Goal: Information Seeking & Learning: Learn about a topic

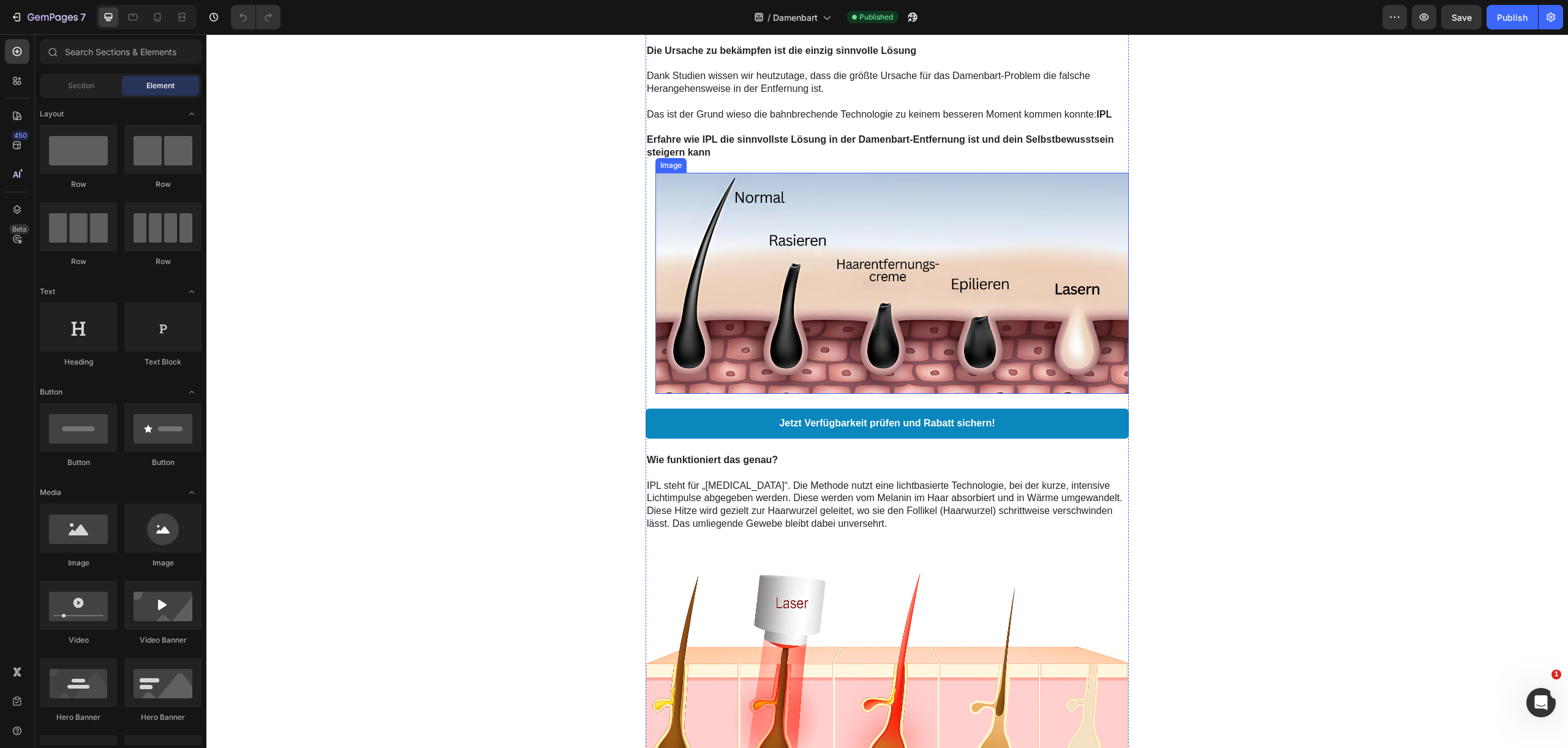
scroll to position [1121, 0]
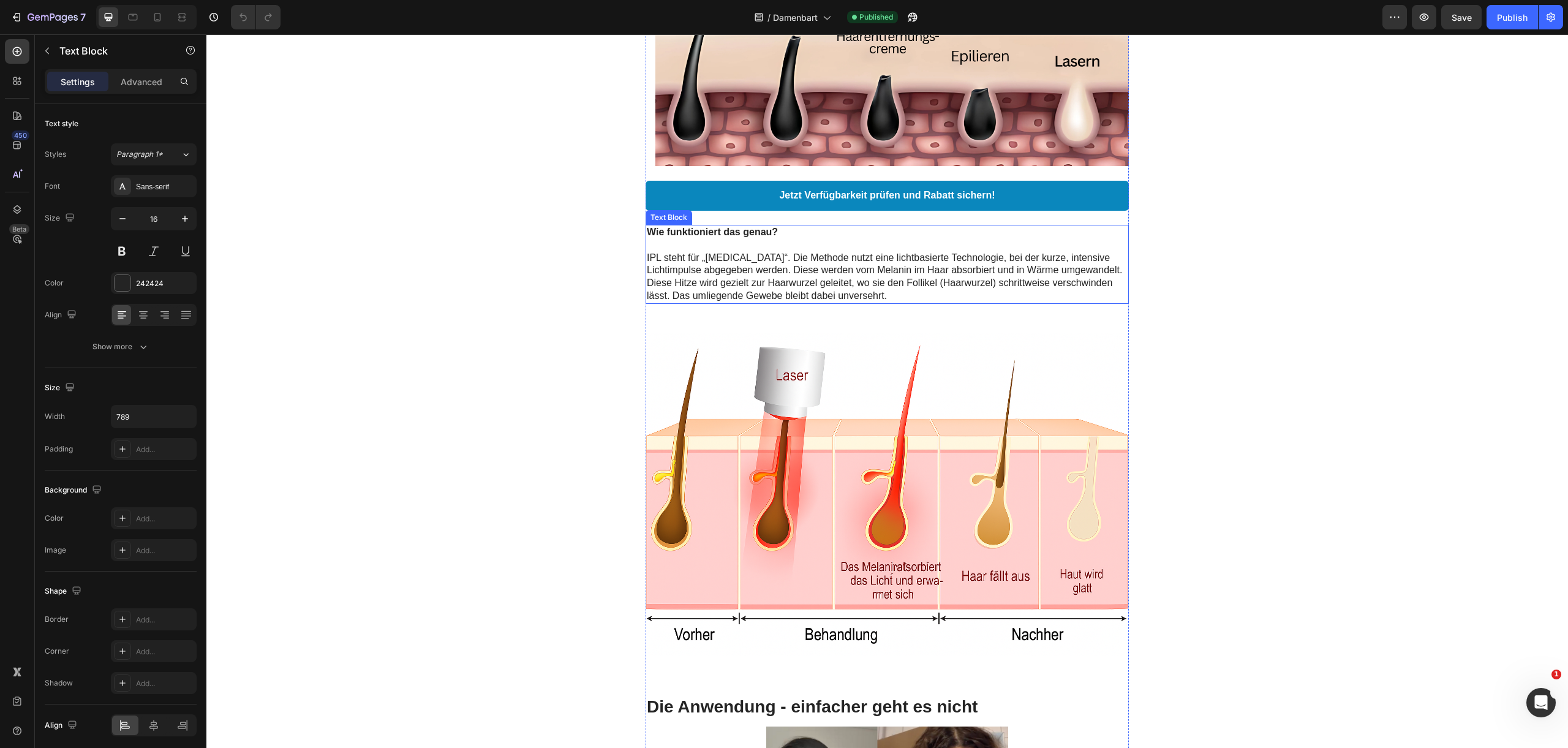
click at [778, 303] on p "IPL steht für „[MEDICAL_DATA]“. Die Methode nutzt eine lichtbasierte Technologi…" at bounding box center [887, 277] width 481 height 51
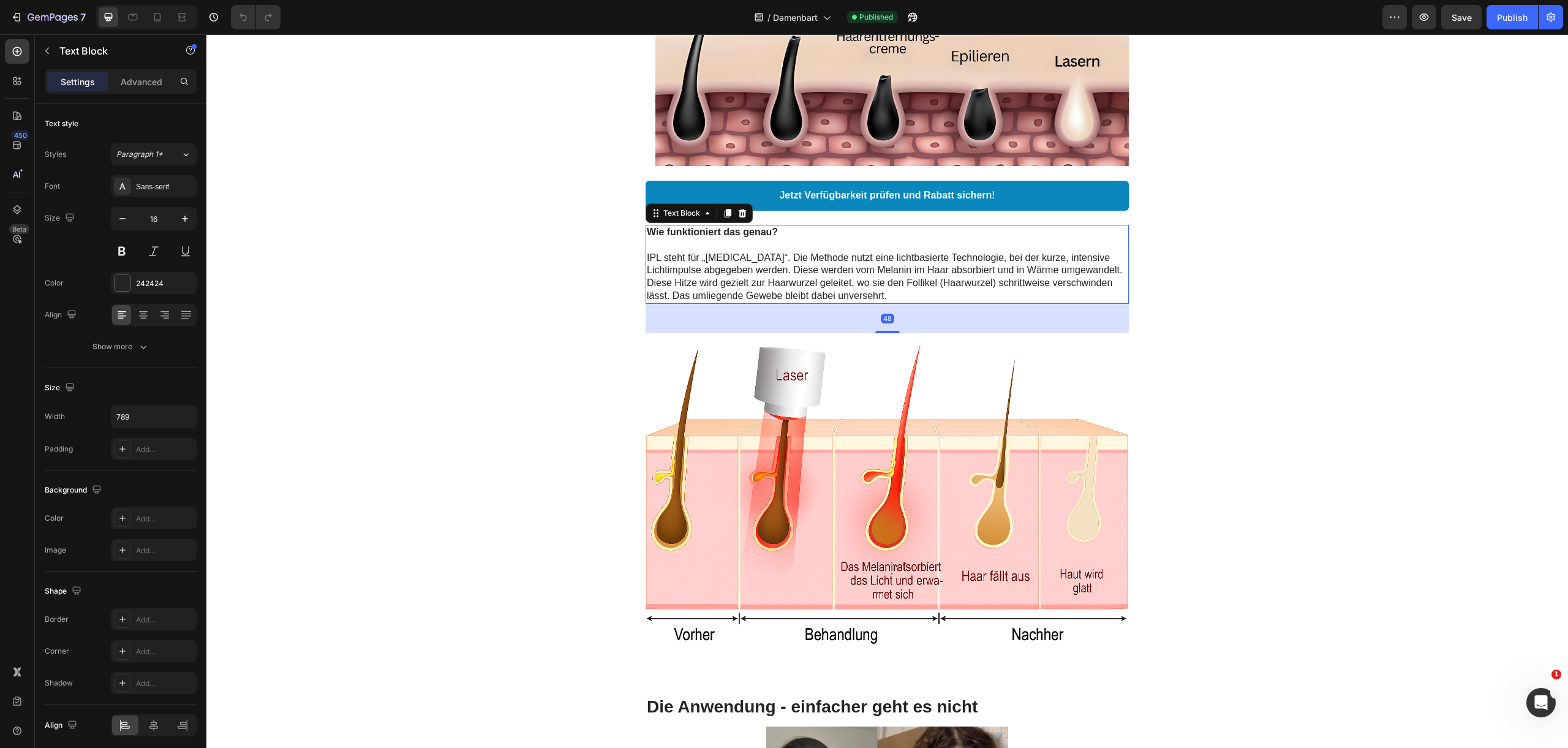
click at [819, 303] on p "IPL steht für „[MEDICAL_DATA]“. Die Methode nutzt eine lichtbasierte Technologi…" at bounding box center [887, 277] width 481 height 51
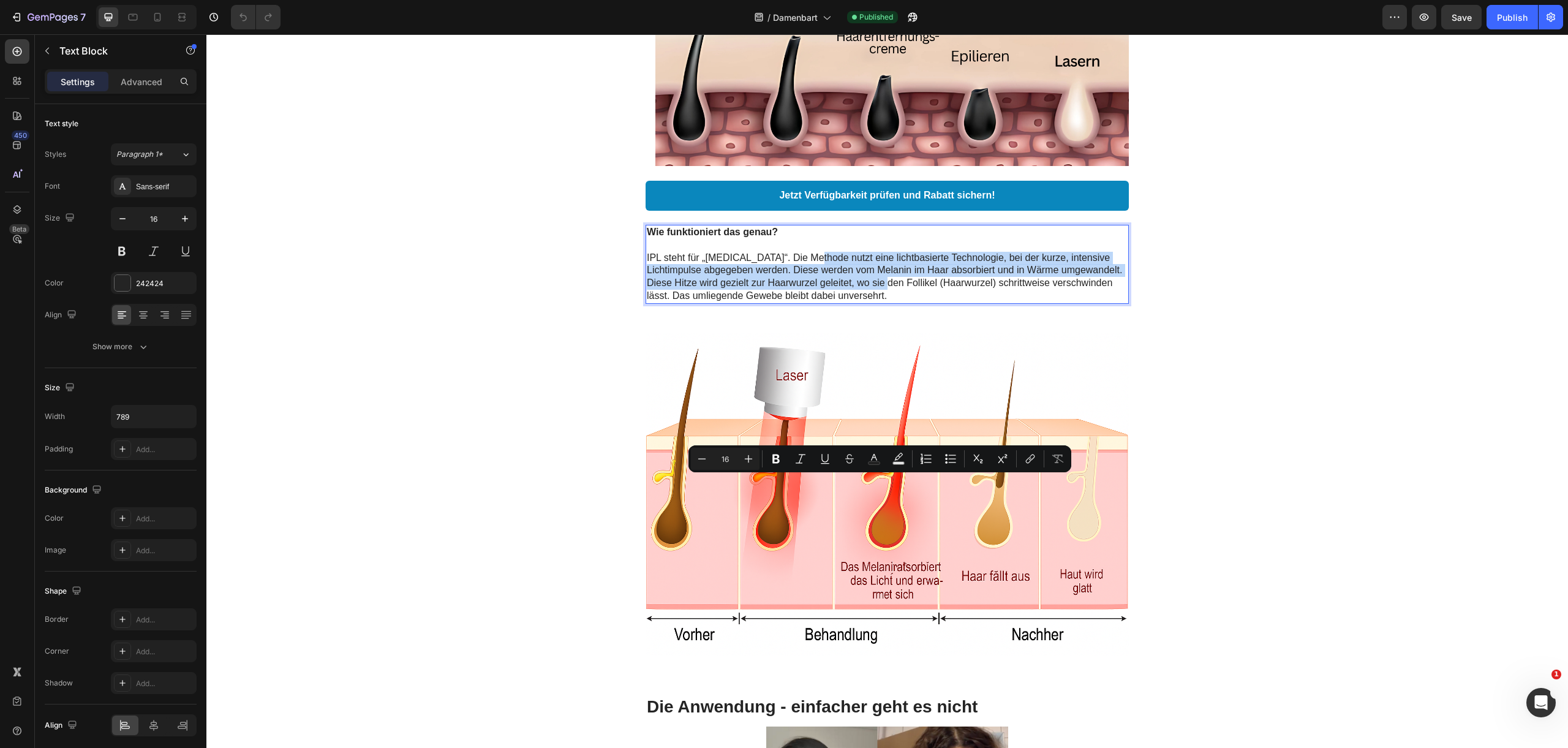
drag, startPoint x: 799, startPoint y: 479, endPoint x: 861, endPoint y: 505, distance: 67.2
click at [861, 303] on p "IPL steht für „[MEDICAL_DATA]“. Die Methode nutzt eine lichtbasierte Technologi…" at bounding box center [887, 277] width 481 height 51
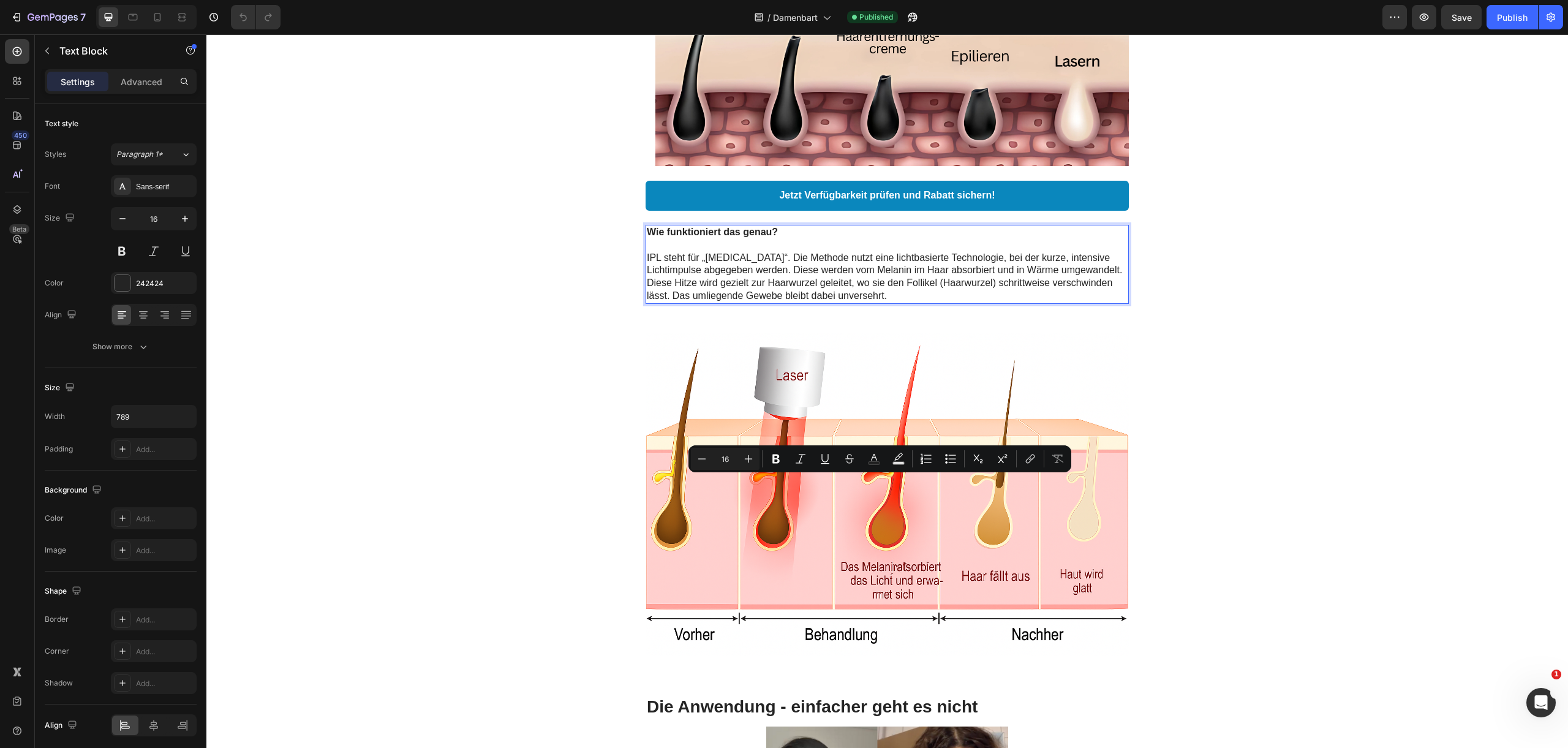
click at [936, 303] on p "IPL steht für „[MEDICAL_DATA]“. Die Methode nutzt eine lichtbasierte Technologi…" at bounding box center [887, 277] width 481 height 51
drag, startPoint x: 912, startPoint y: 522, endPoint x: 602, endPoint y: 478, distance: 313.1
copy p "IPL steht für „[MEDICAL_DATA]“. Die Methode nutzt eine lichtbasierte Technologi…"
click at [867, 303] on p "IPL steht für „[MEDICAL_DATA]“. Die Methode nutzt eine lichtbasierte Technologi…" at bounding box center [887, 277] width 481 height 51
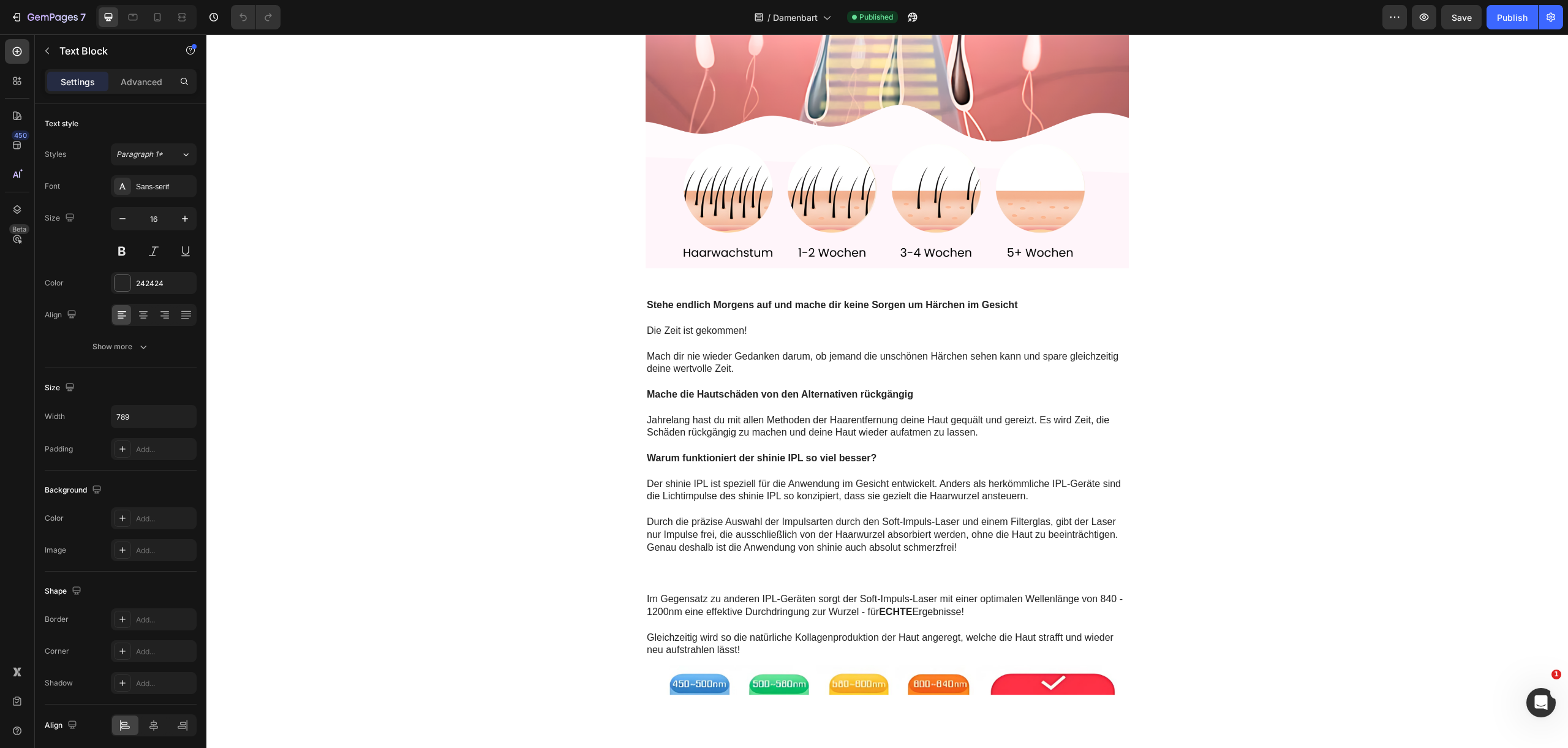
scroll to position [2781, 0]
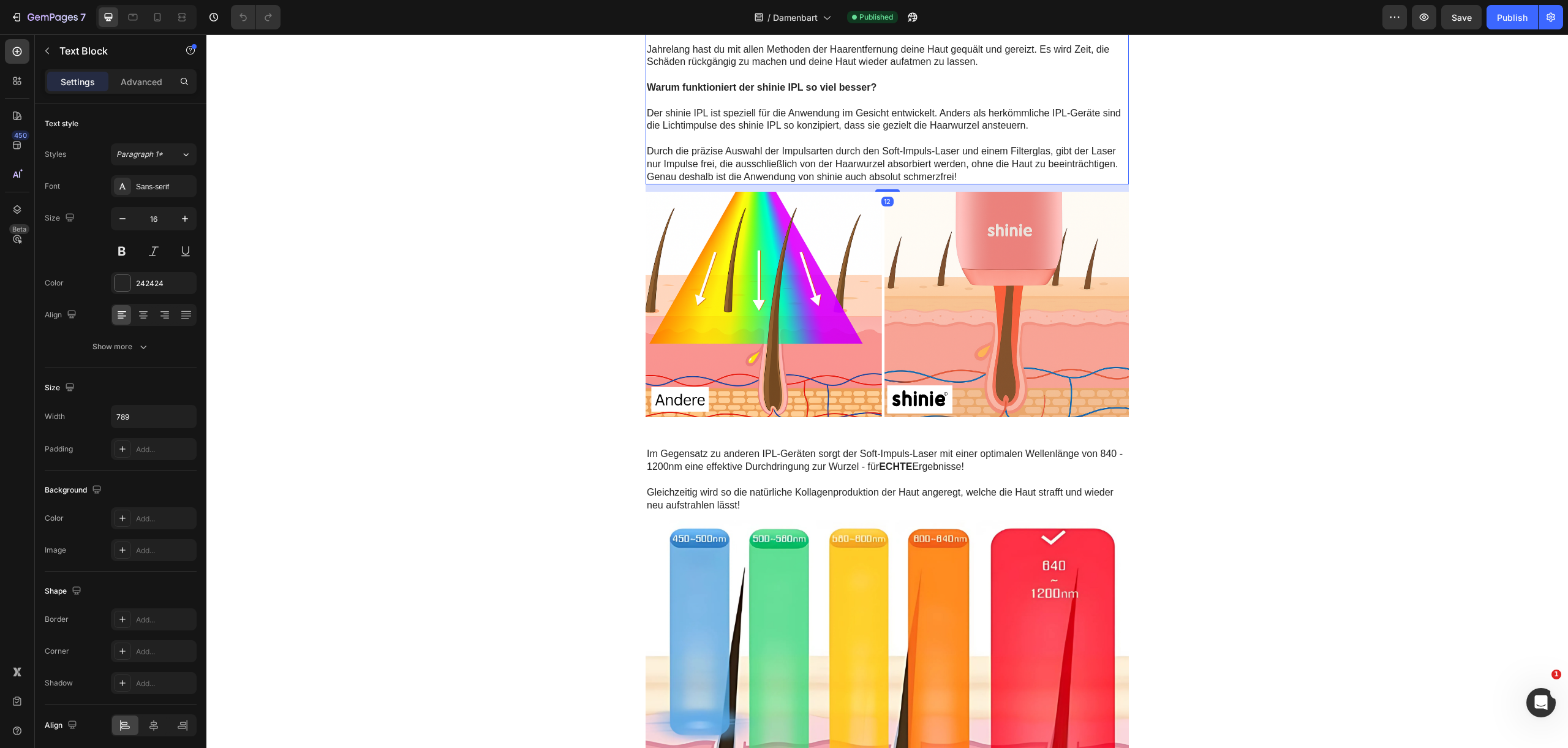
click at [789, 92] on strong "Warum funktioniert der shinie IPL so viel besser?" at bounding box center [762, 87] width 230 height 10
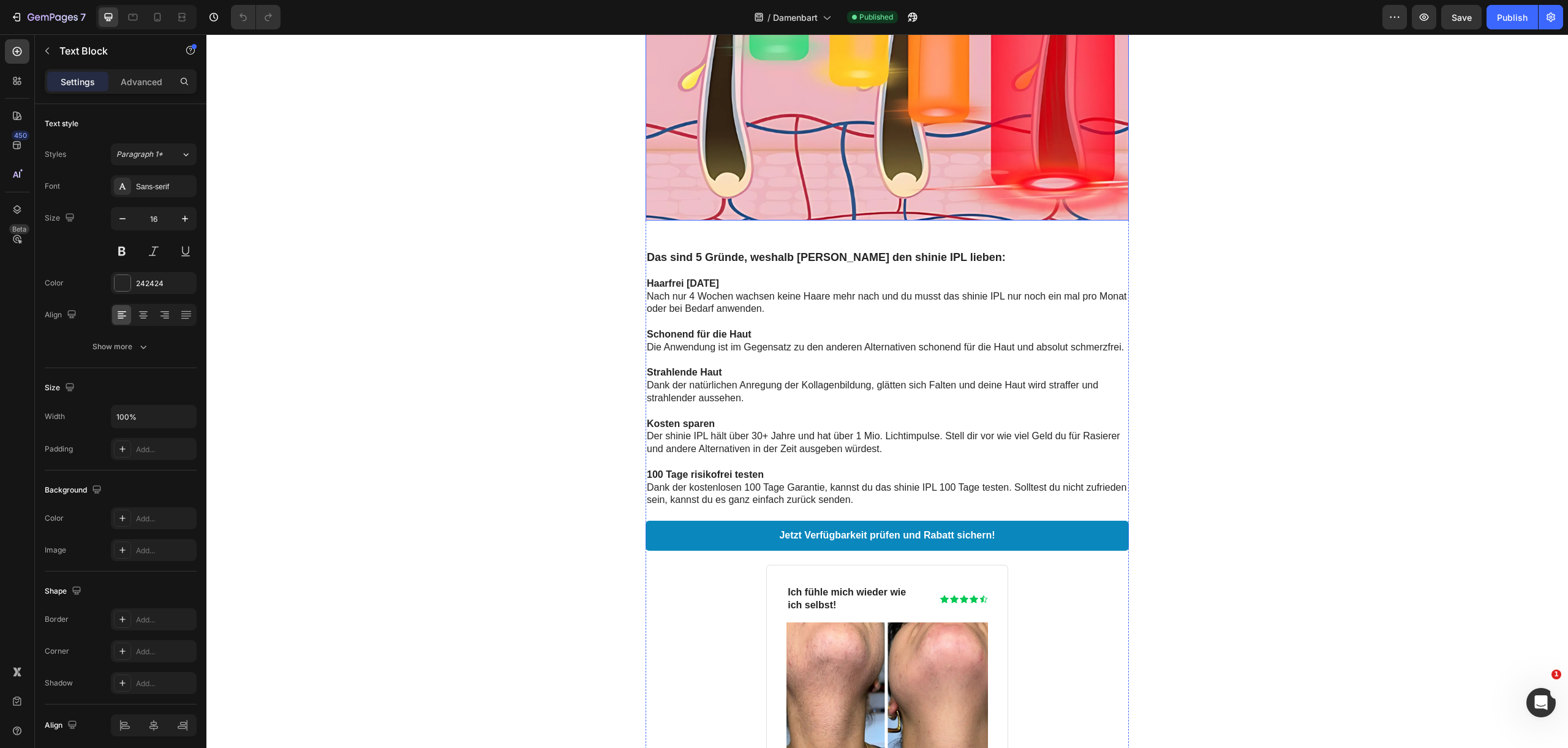
scroll to position [3223, 0]
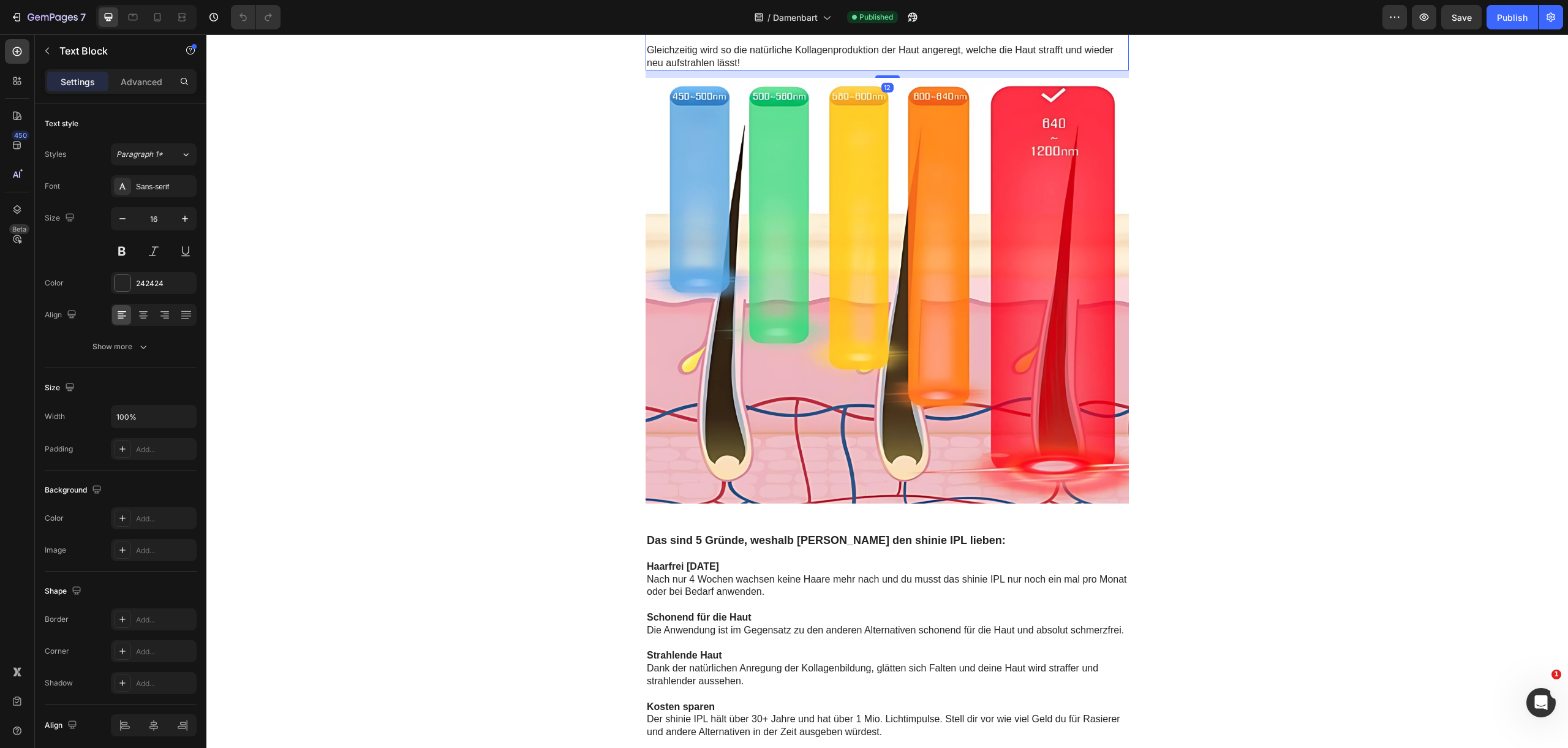
click at [944, 31] on p "Im Gegensatz zu anderen IPL-Geräten sorgt der Soft-Impuls-Laser mit einer optim…" at bounding box center [887, 18] width 481 height 25
click at [982, 31] on p "Im Gegensatz zu anderen IPL-Geräten sorgt der Soft-Impuls-Laser mit einer optim…" at bounding box center [887, 18] width 481 height 25
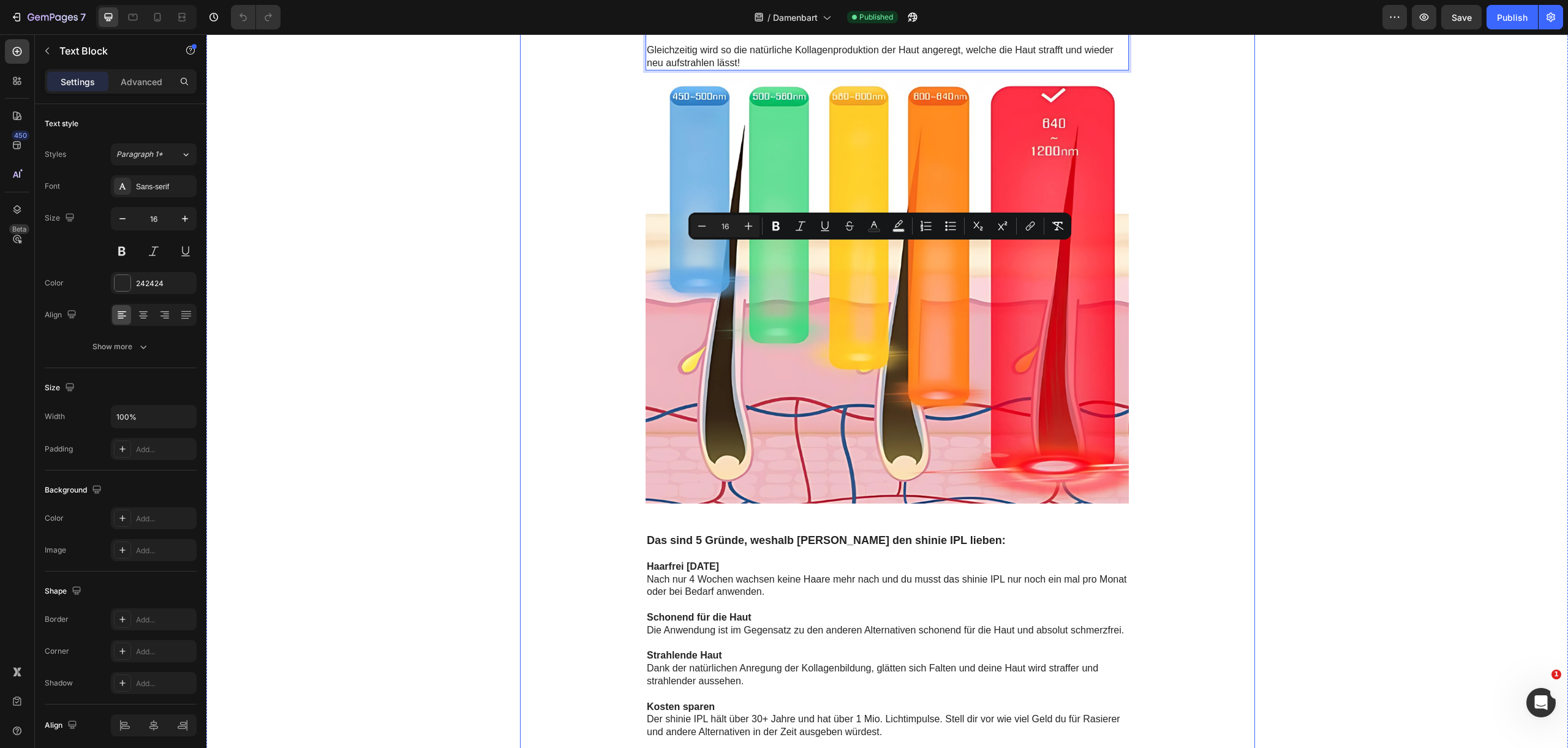
drag, startPoint x: 845, startPoint y: 250, endPoint x: 626, endPoint y: 244, distance: 219.1
copy p "Im Gegensatz zu anderen IPL-Geräten sorgt der Soft-Impuls-Laser mit einer optim…"
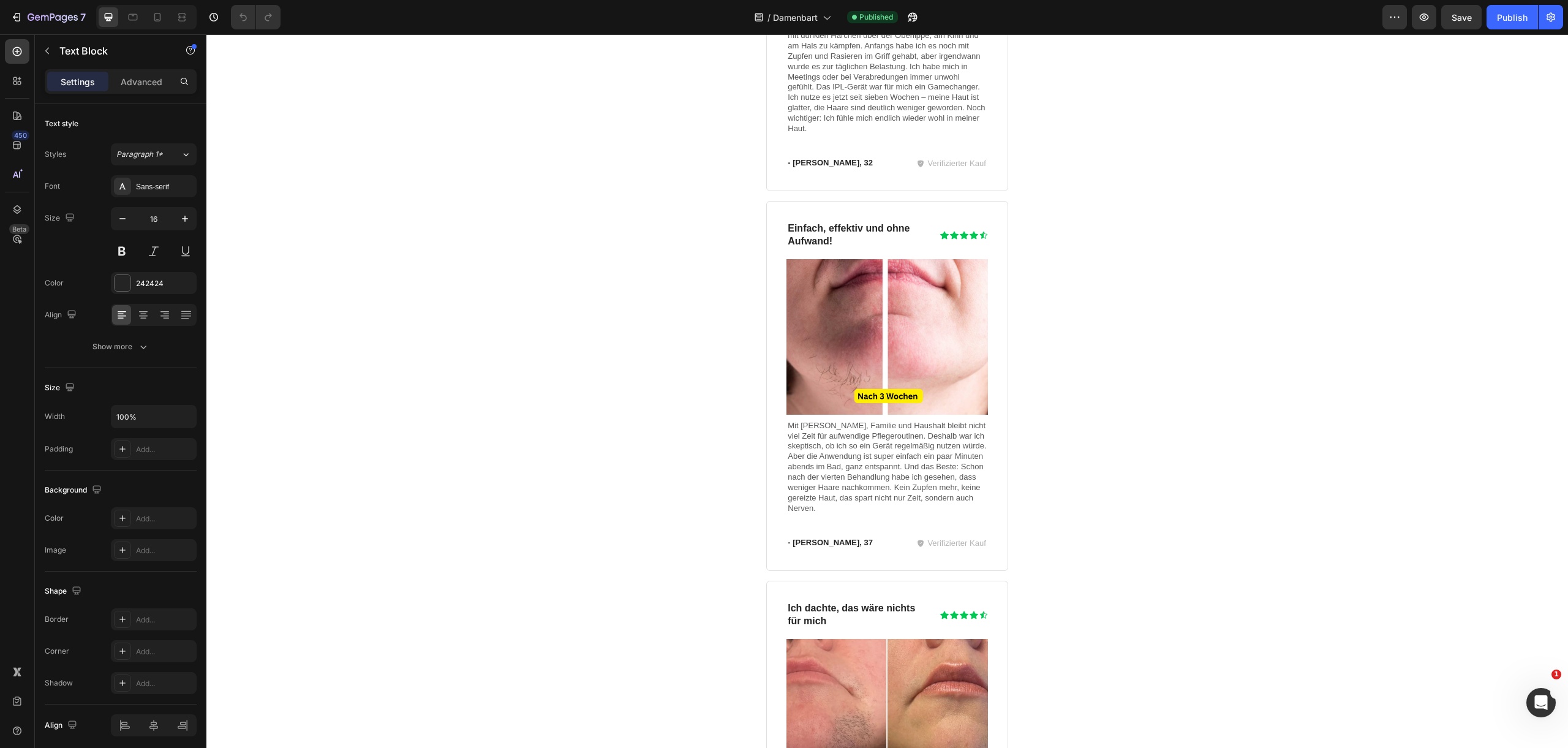
scroll to position [4575, 0]
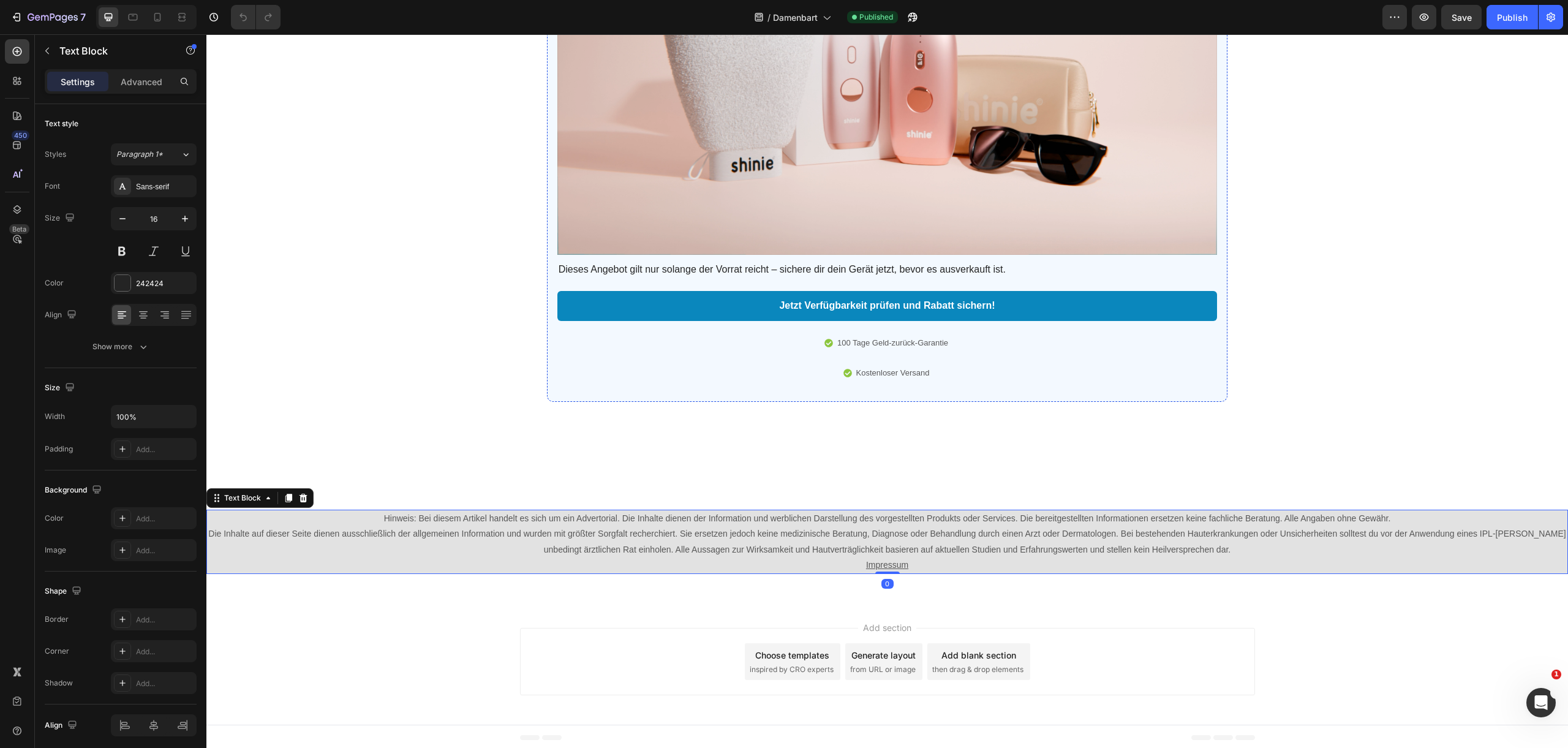
click at [822, 541] on p "Die Inhalte auf dieser Seite dienen ausschließlich der allgemeinen Information …" at bounding box center [887, 541] width 1359 height 31
click at [450, 528] on p "Die Inhalte auf dieser Seite dienen ausschließlich der allgemeinen Information …" at bounding box center [887, 541] width 1359 height 31
click at [450, 528] on p "Die Inhalte auf dieser Seite dienen ausschließlich der allgemeinen Information …" at bounding box center [887, 541] width 1359 height 31
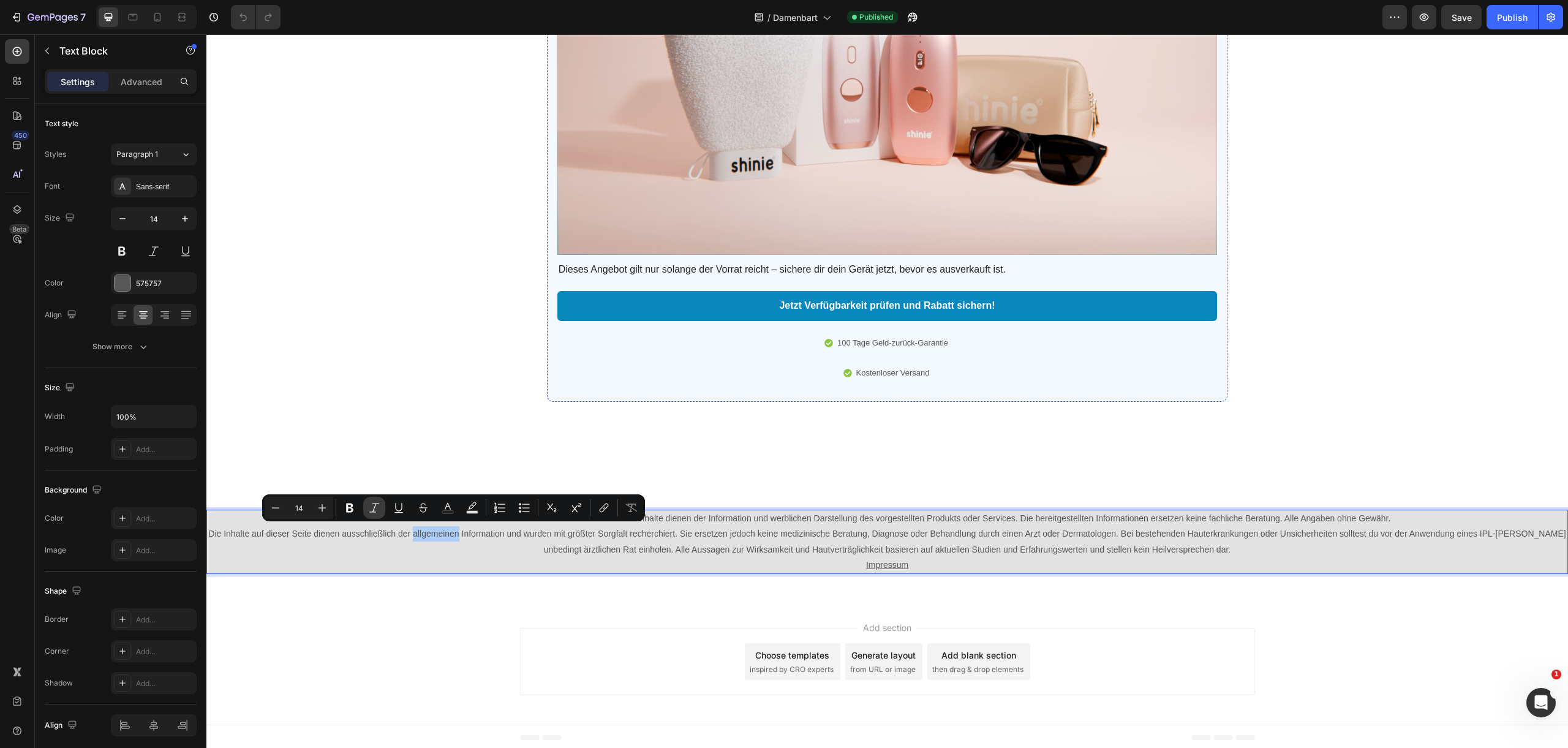
click at [382, 509] on button "Italic" at bounding box center [374, 508] width 22 height 22
click at [379, 506] on icon "Editor contextual toolbar" at bounding box center [374, 507] width 12 height 12
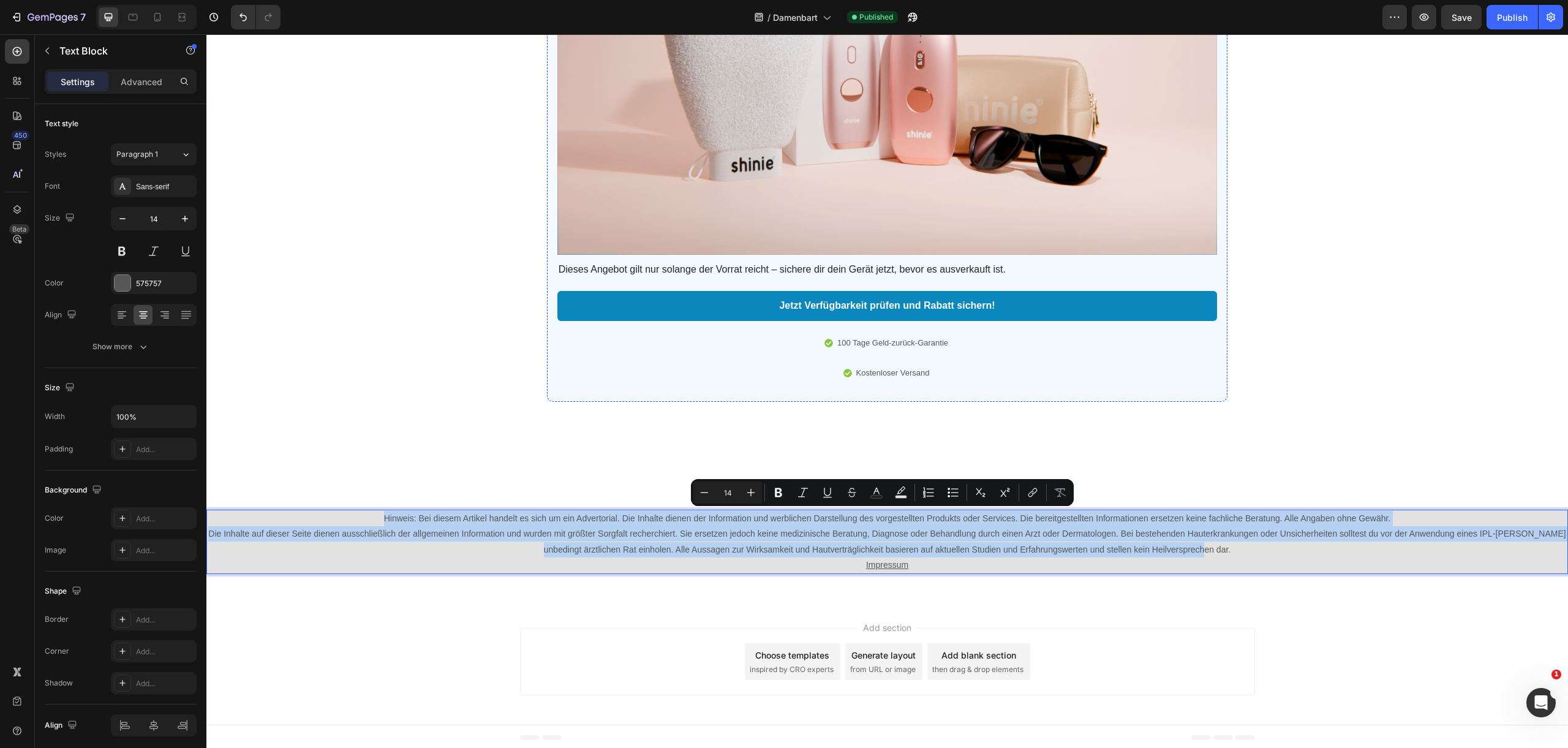
drag, startPoint x: 1239, startPoint y: 543, endPoint x: 341, endPoint y: 510, distance: 898.6
click at [341, 513] on div "Hinweis: Bei diesem Artikel handelt es sich um ein Advertorial. Die Inhalte die…" at bounding box center [887, 541] width 1361 height 64
copy div "Hinweis: Bei diesem Artikel handelt es sich um ein Advertorial. Die Inhalte die…"
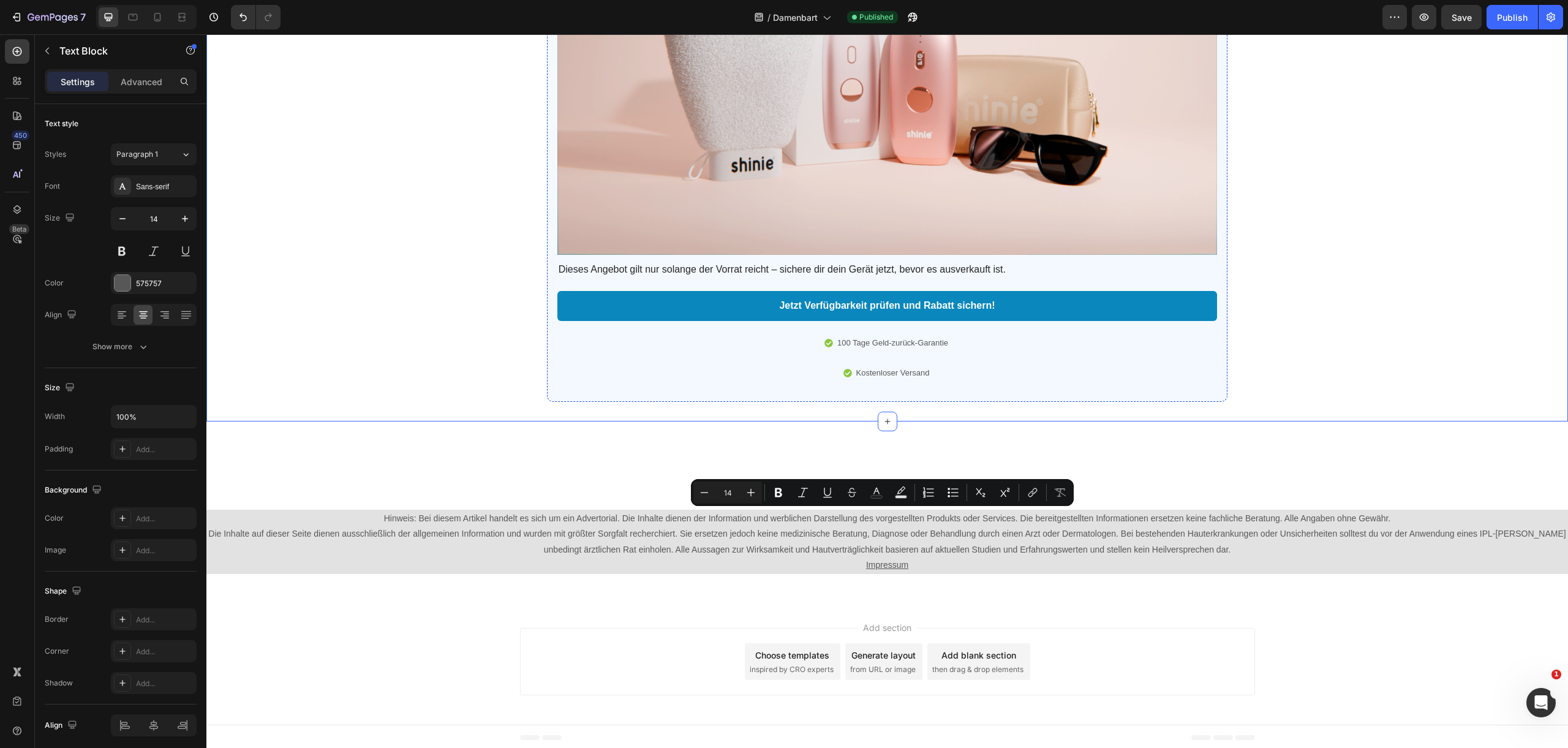
click at [399, 293] on div "Meine Empfehlung: [PERSON_NAME] Bundle Heading 04 Stunden 34 Minuten 36 Sekunde…" at bounding box center [887, 38] width 1361 height 728
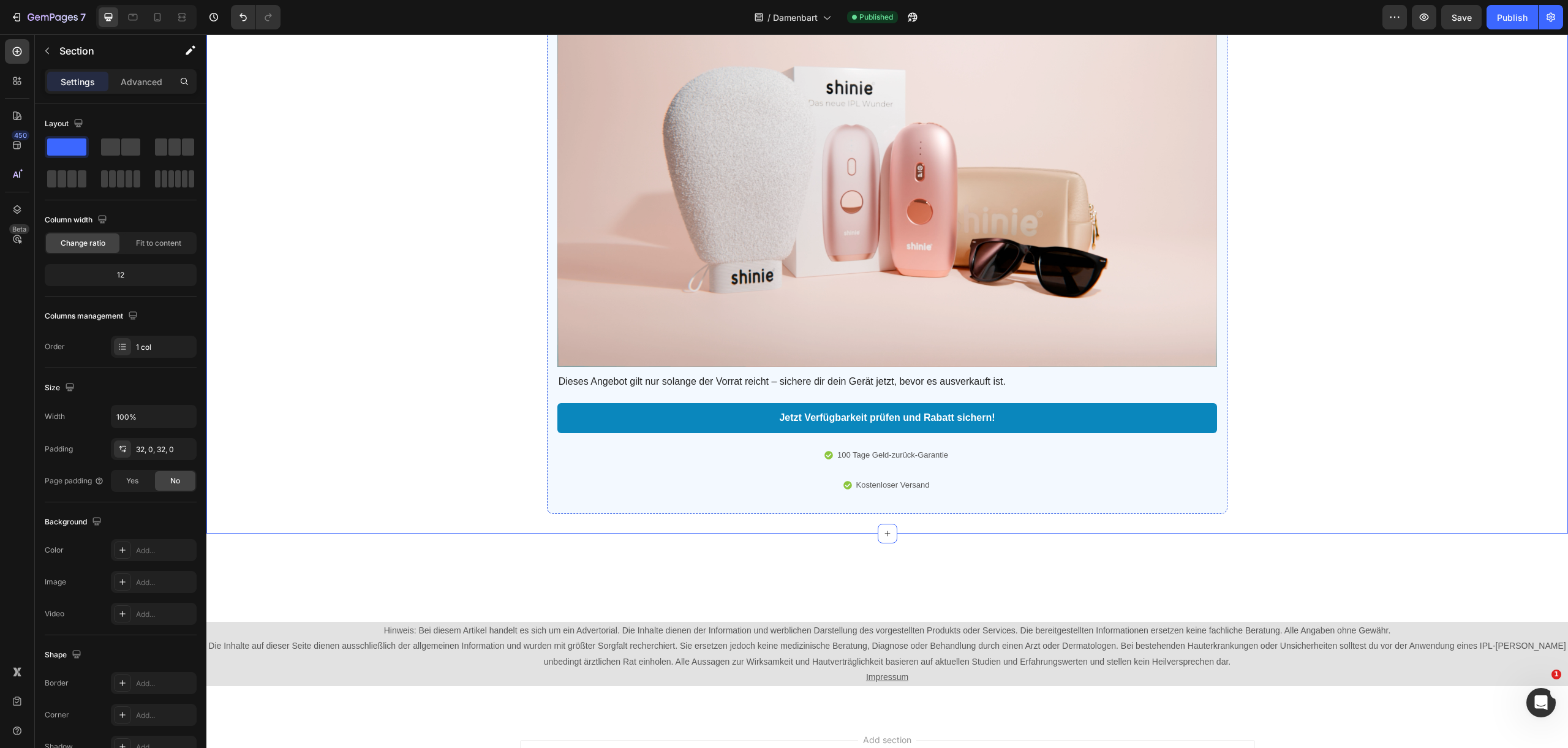
scroll to position [3884, 0]
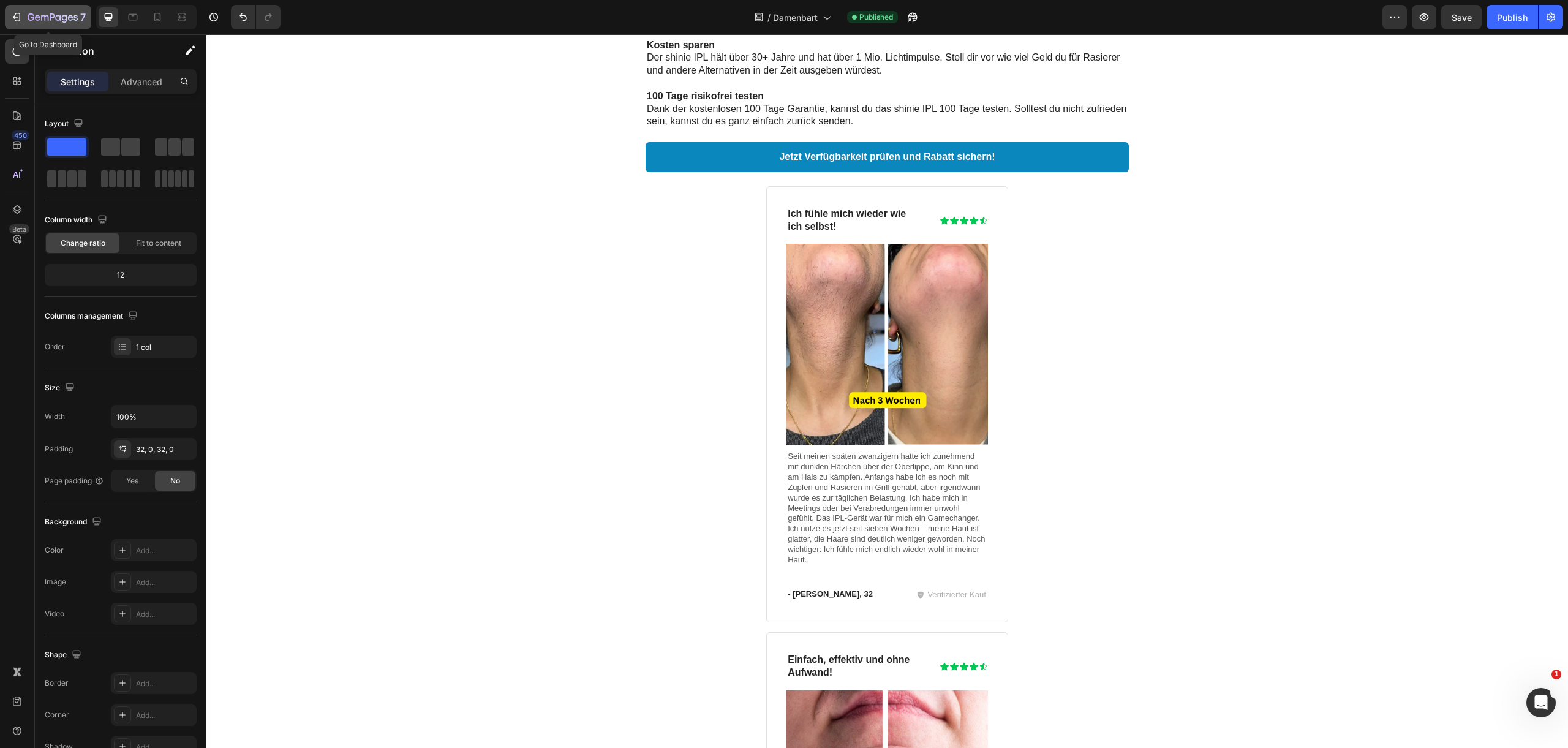
click at [39, 8] on button "7" at bounding box center [48, 17] width 87 height 25
